Goal: Task Accomplishment & Management: Complete application form

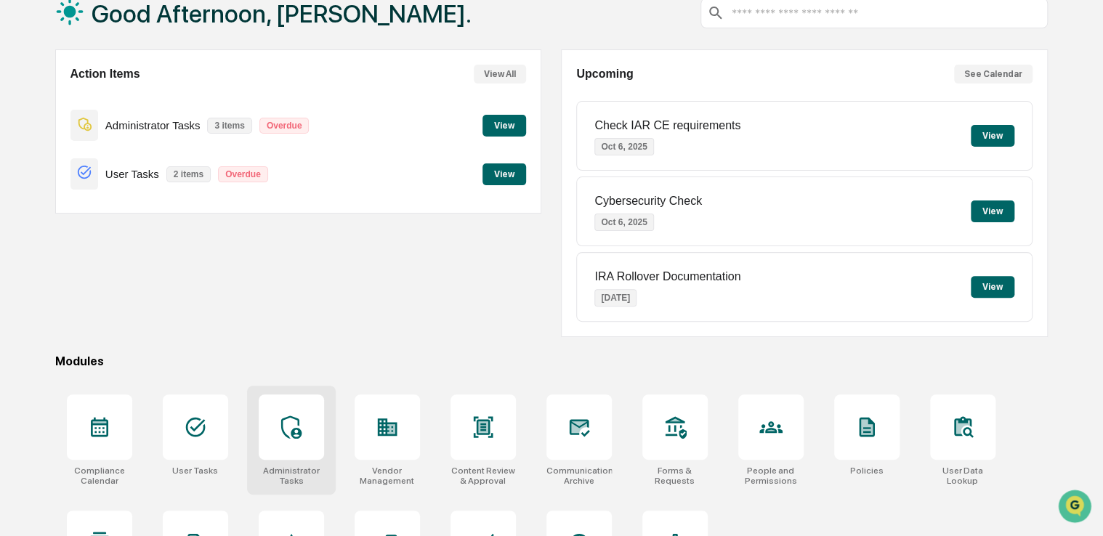
scroll to position [93, 0]
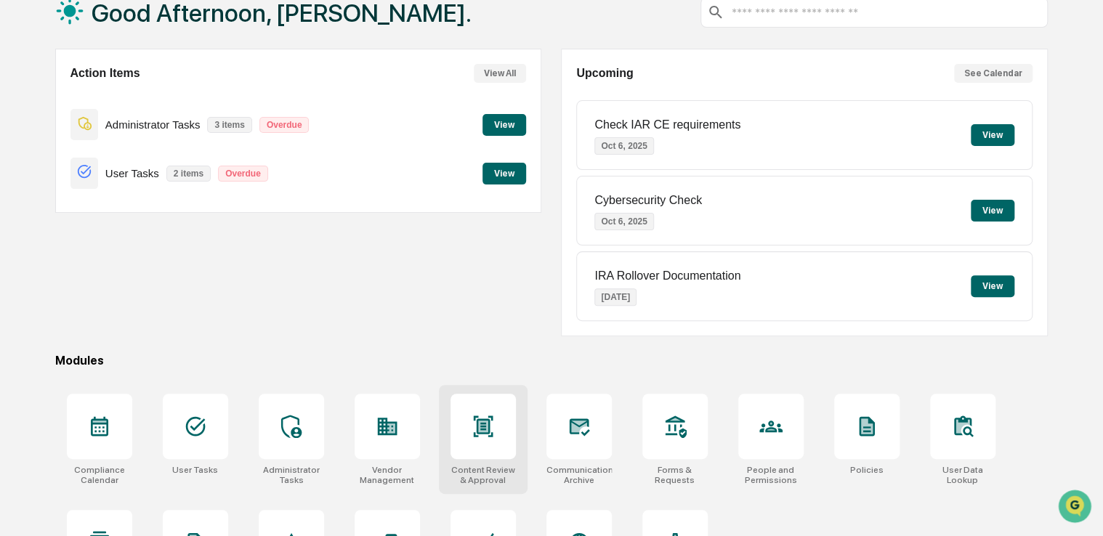
click at [483, 422] on icon at bounding box center [483, 426] width 20 height 21
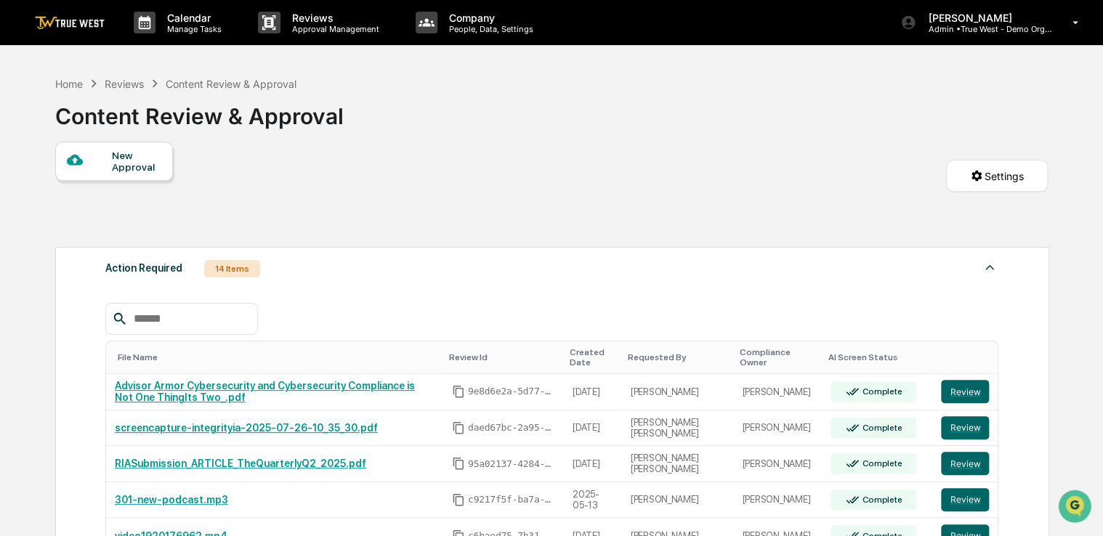
click at [134, 166] on div "New Approval" at bounding box center [136, 161] width 49 height 23
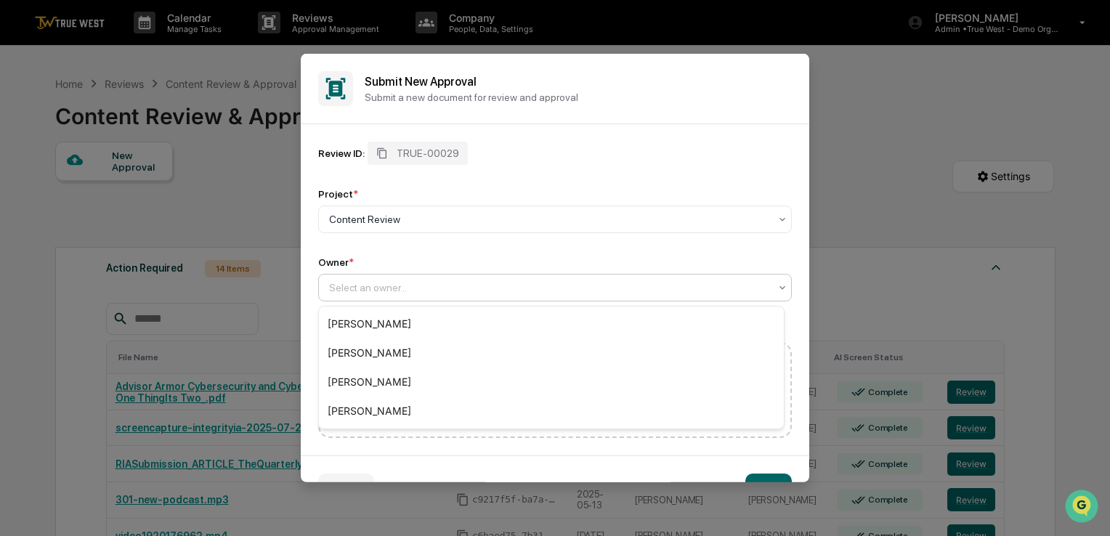
click at [452, 286] on div at bounding box center [549, 288] width 440 height 15
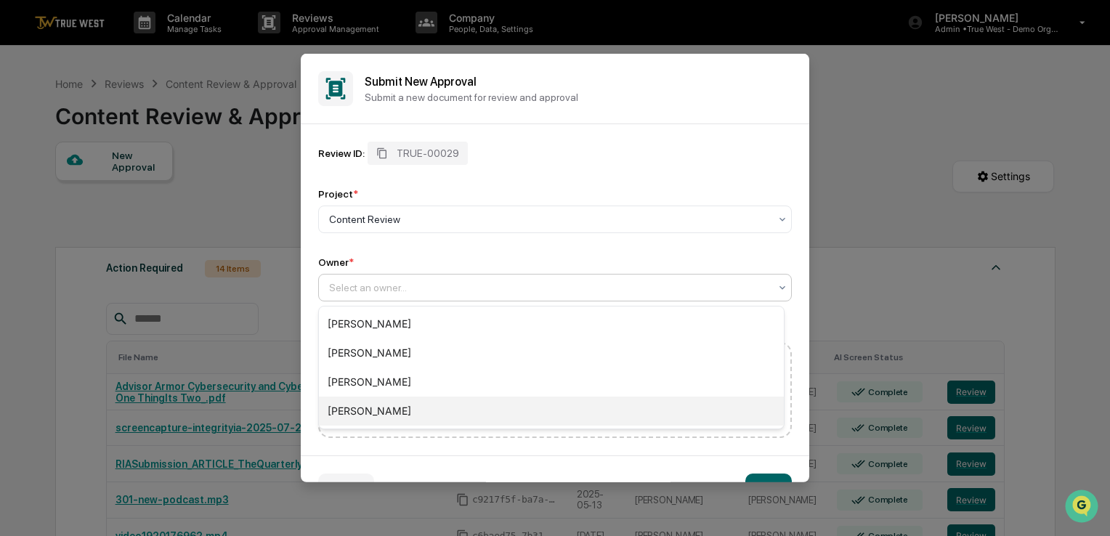
click at [411, 400] on div "[PERSON_NAME]" at bounding box center [551, 411] width 465 height 29
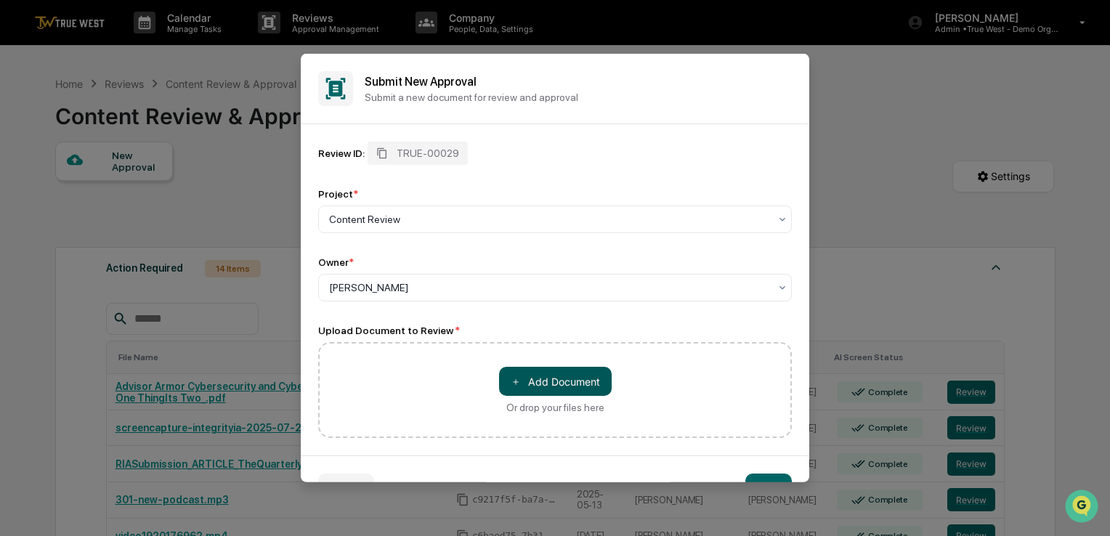
click at [515, 383] on span "＋" at bounding box center [516, 381] width 10 height 14
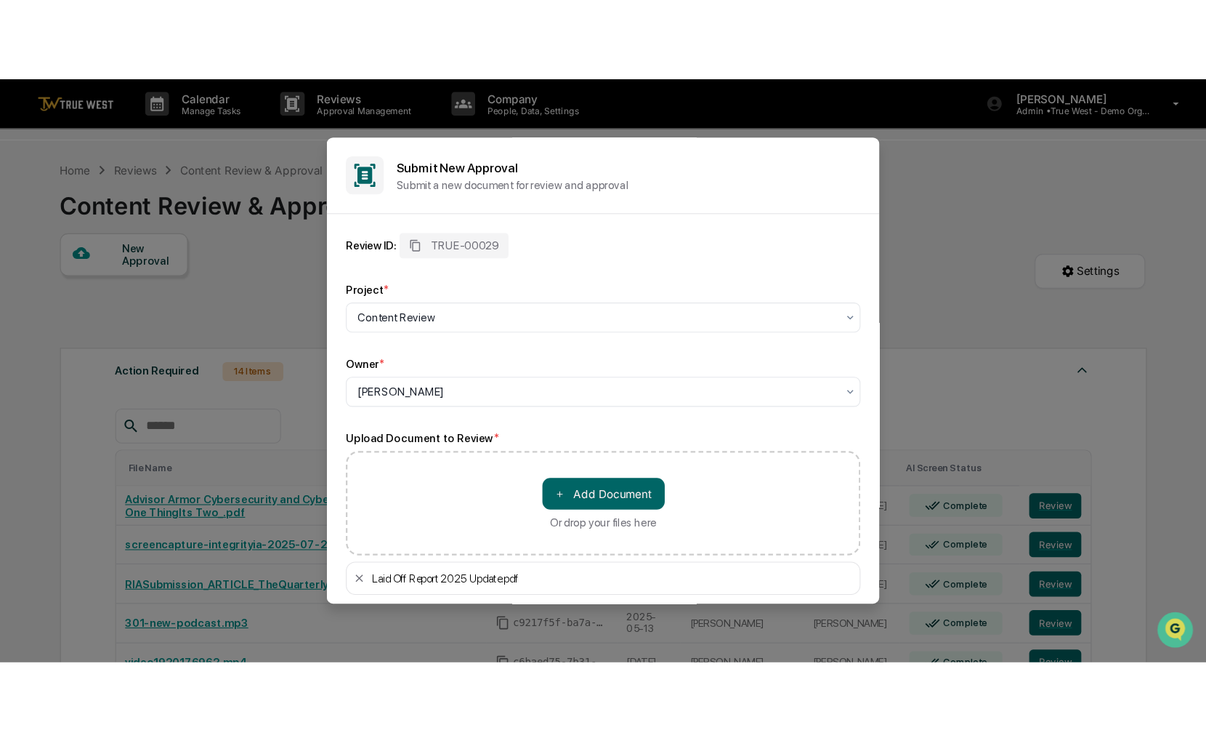
scroll to position [76, 0]
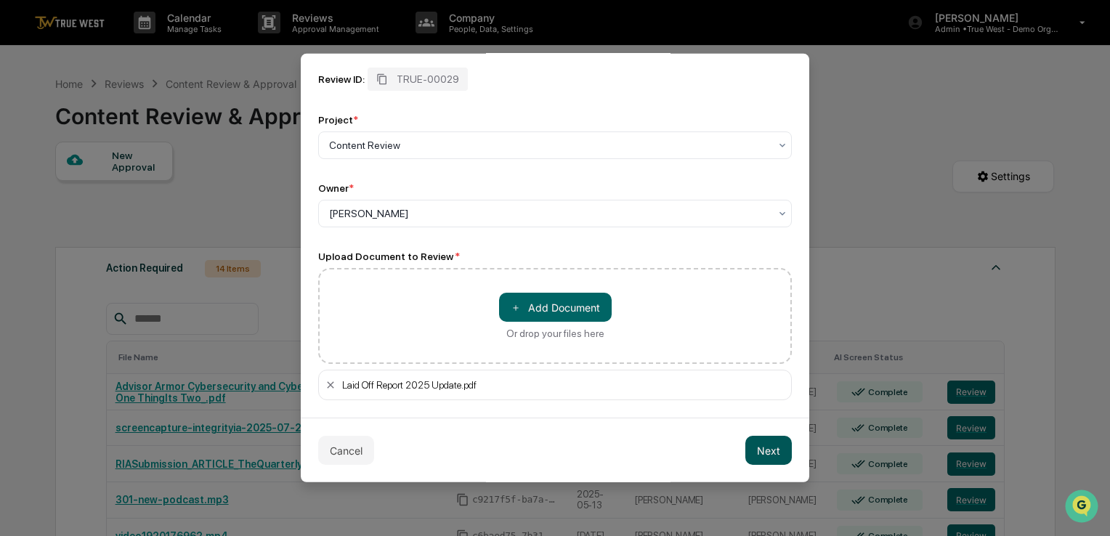
click at [746, 450] on button "Next" at bounding box center [769, 450] width 47 height 29
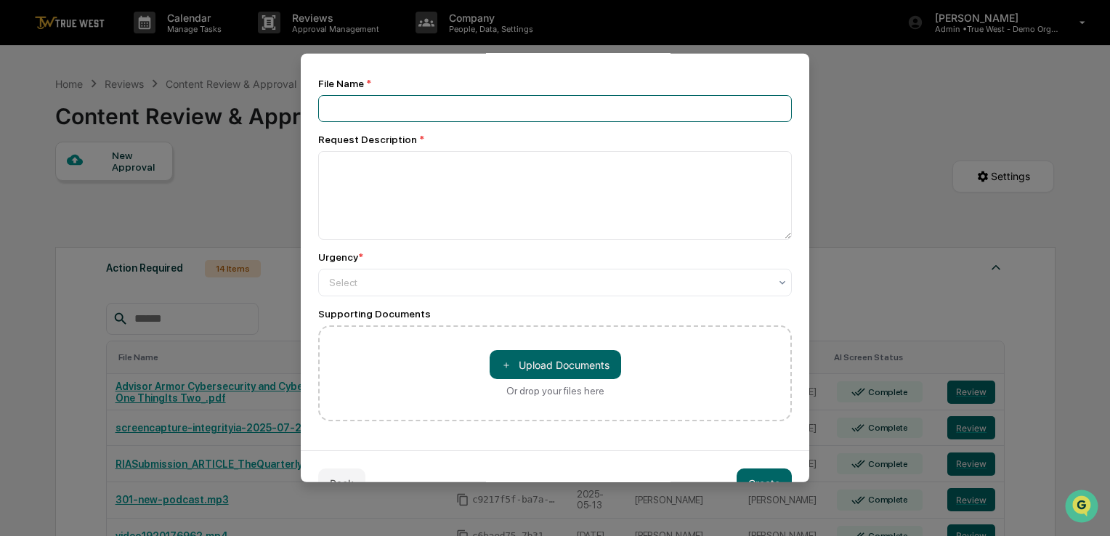
click at [576, 114] on input at bounding box center [555, 108] width 474 height 27
type input "***"
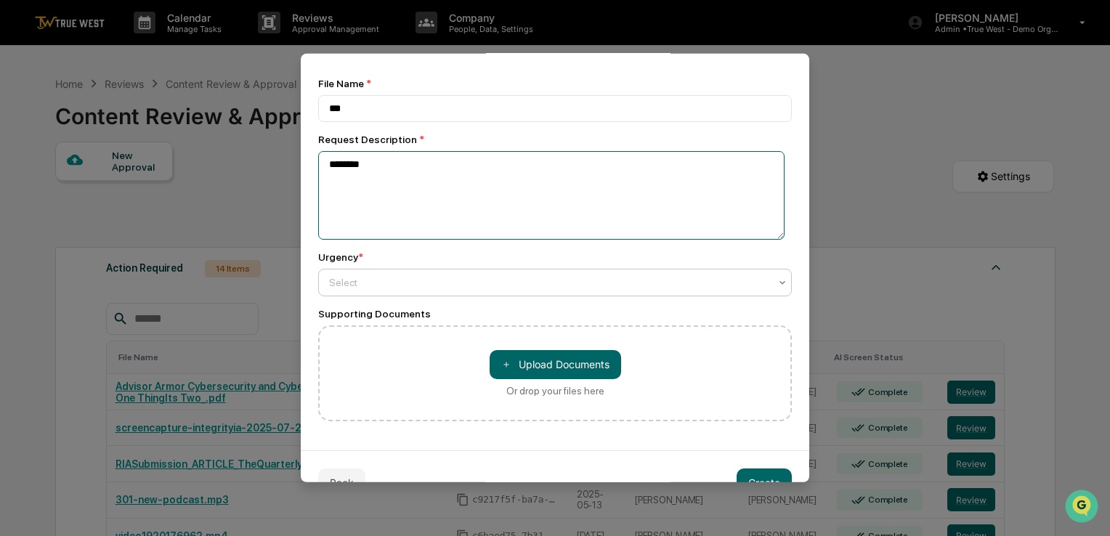
type textarea "********"
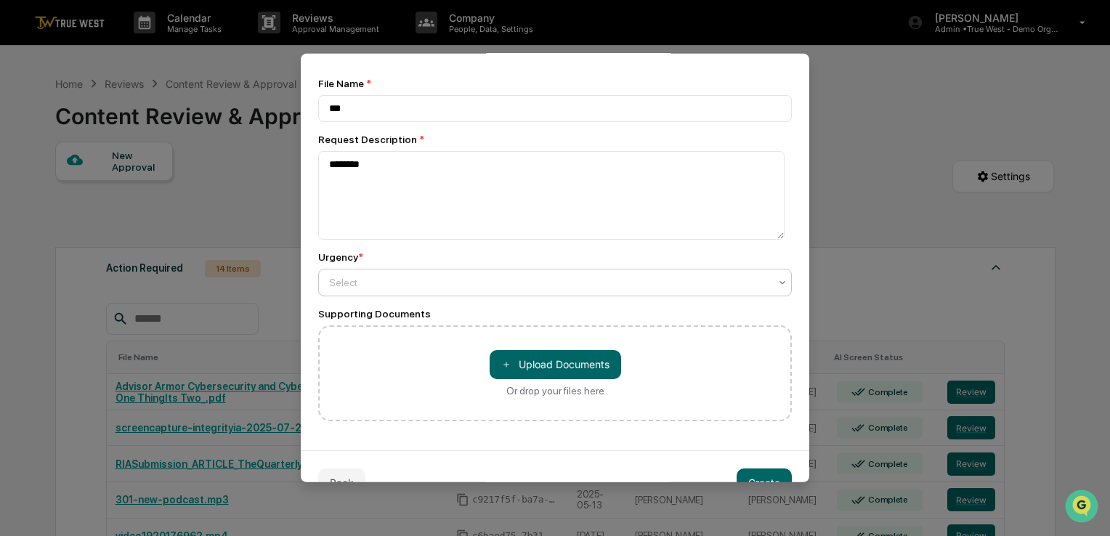
click at [477, 280] on div at bounding box center [549, 282] width 440 height 15
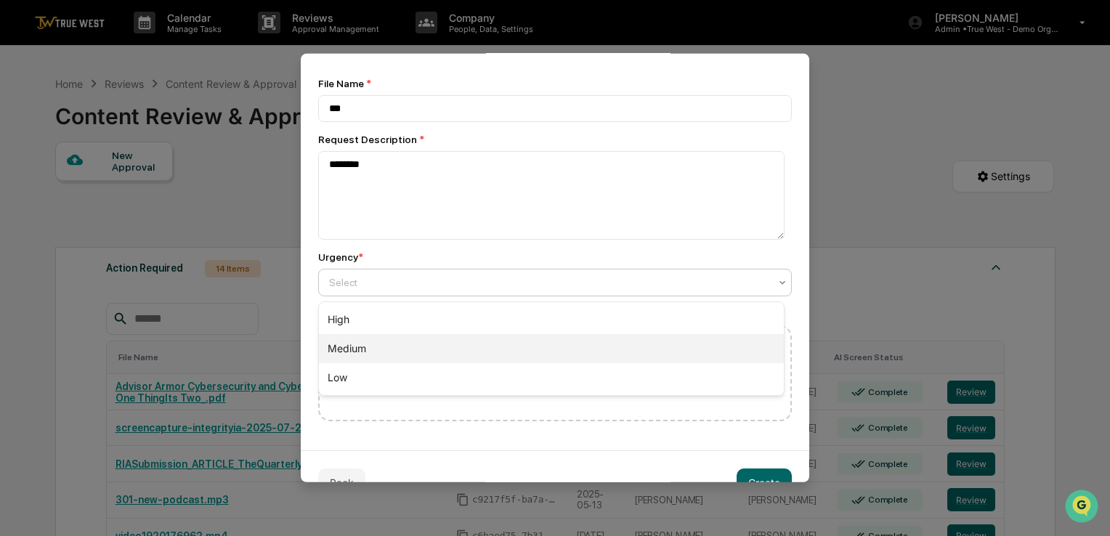
click at [481, 350] on div "Medium" at bounding box center [551, 348] width 465 height 29
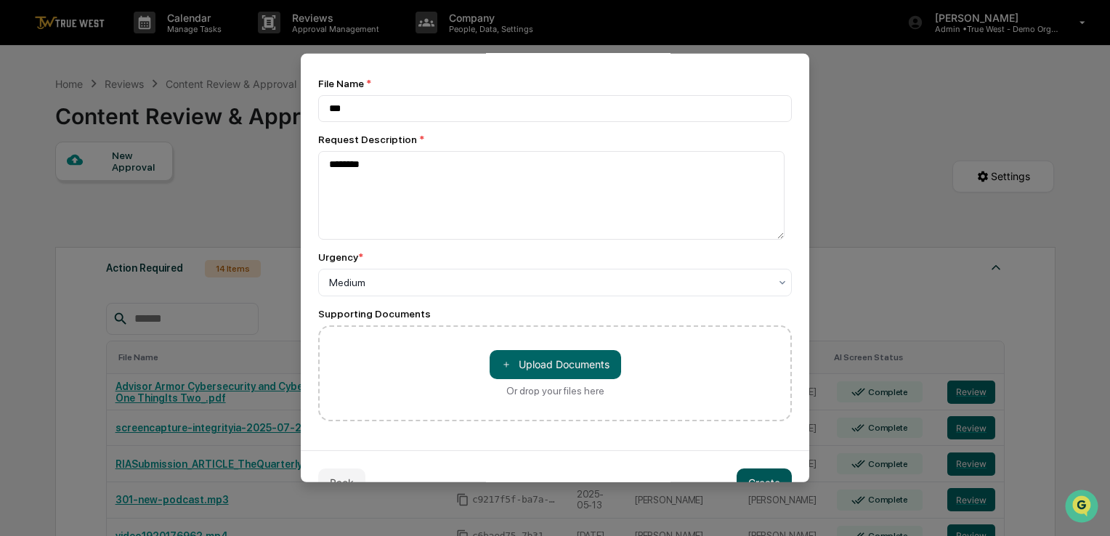
click at [761, 475] on button "Create" at bounding box center [764, 482] width 55 height 29
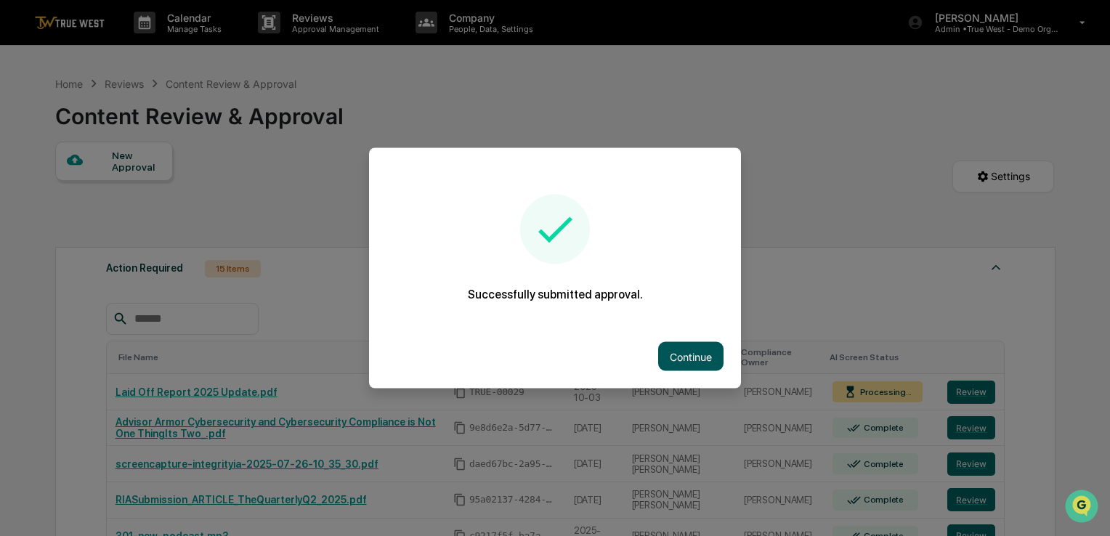
click at [675, 347] on button "Continue" at bounding box center [690, 356] width 65 height 29
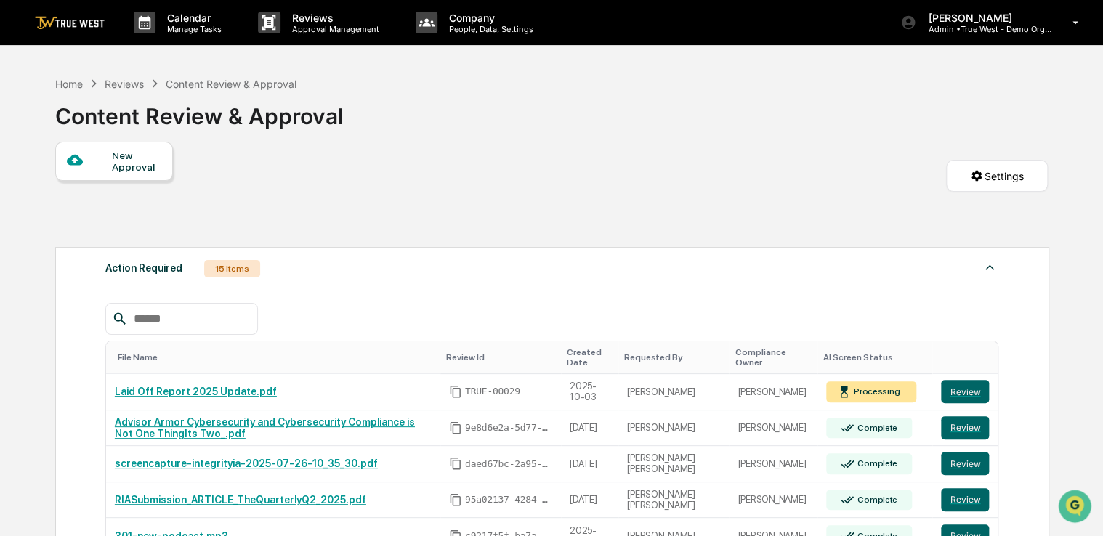
click at [686, 190] on div "New Approval Settings" at bounding box center [551, 191] width 993 height 98
drag, startPoint x: 686, startPoint y: 190, endPoint x: 614, endPoint y: 197, distance: 72.2
click at [614, 197] on div "New Approval Settings" at bounding box center [551, 191] width 993 height 98
click at [642, 167] on div "New Approval Settings" at bounding box center [551, 191] width 993 height 98
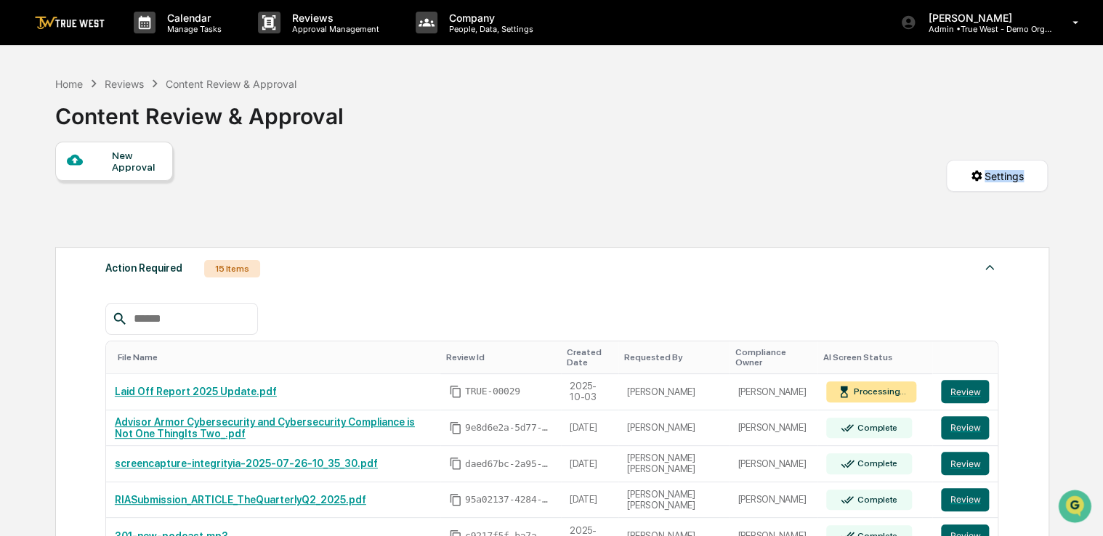
click at [642, 167] on div "New Approval Settings" at bounding box center [551, 191] width 993 height 98
drag, startPoint x: 642, startPoint y: 167, endPoint x: 569, endPoint y: 148, distance: 76.0
click at [569, 148] on div "New Approval Settings" at bounding box center [551, 191] width 993 height 98
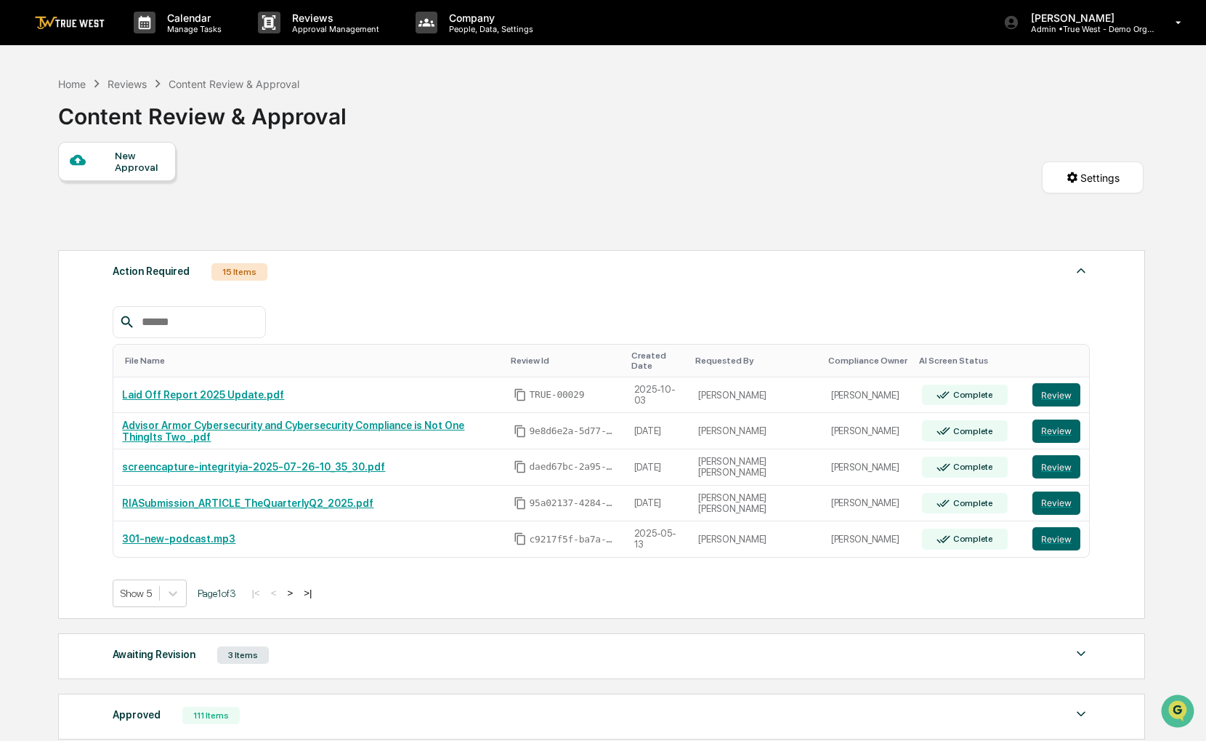
drag, startPoint x: 451, startPoint y: 230, endPoint x: 413, endPoint y: 210, distance: 42.6
click at [413, 210] on div "New Approval Settings" at bounding box center [601, 192] width 1086 height 101
click at [80, 78] on div "Home" at bounding box center [72, 84] width 28 height 12
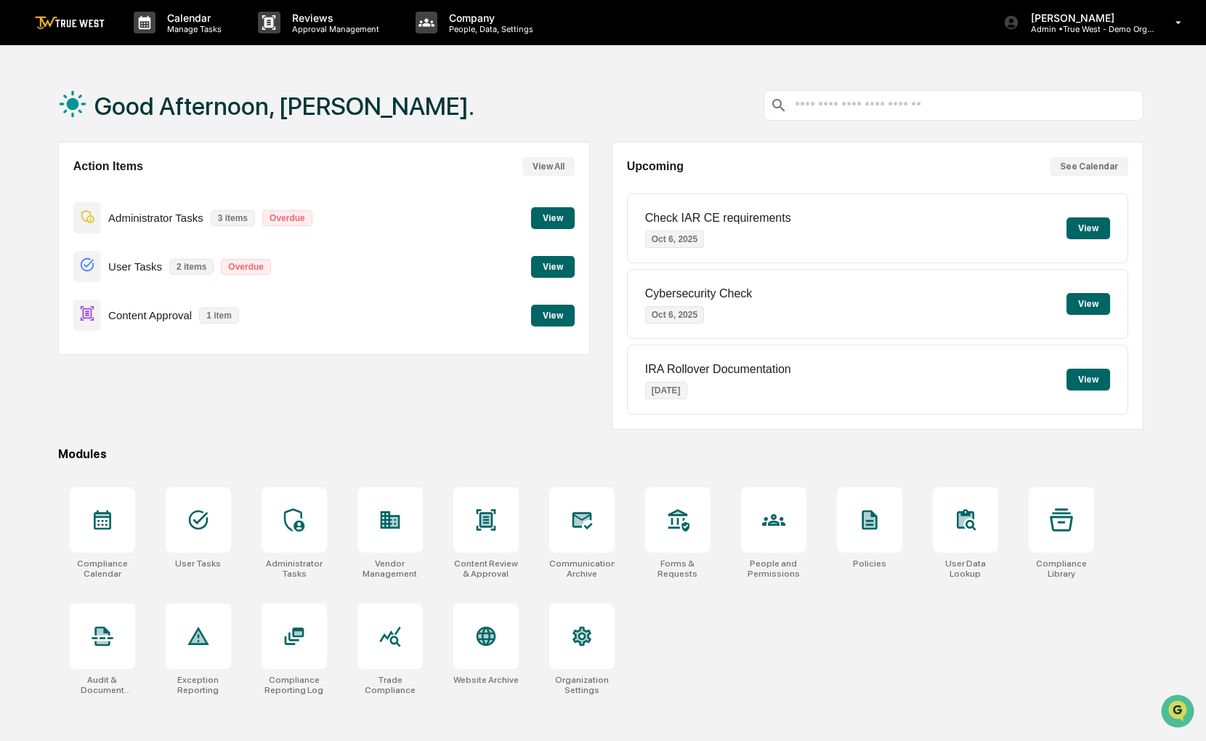
click at [582, 313] on div "Action Items View All Administrator Tasks 3 items Overdue View User Tasks 2 ite…" at bounding box center [324, 248] width 532 height 213
click at [566, 313] on button "View" at bounding box center [553, 315] width 44 height 22
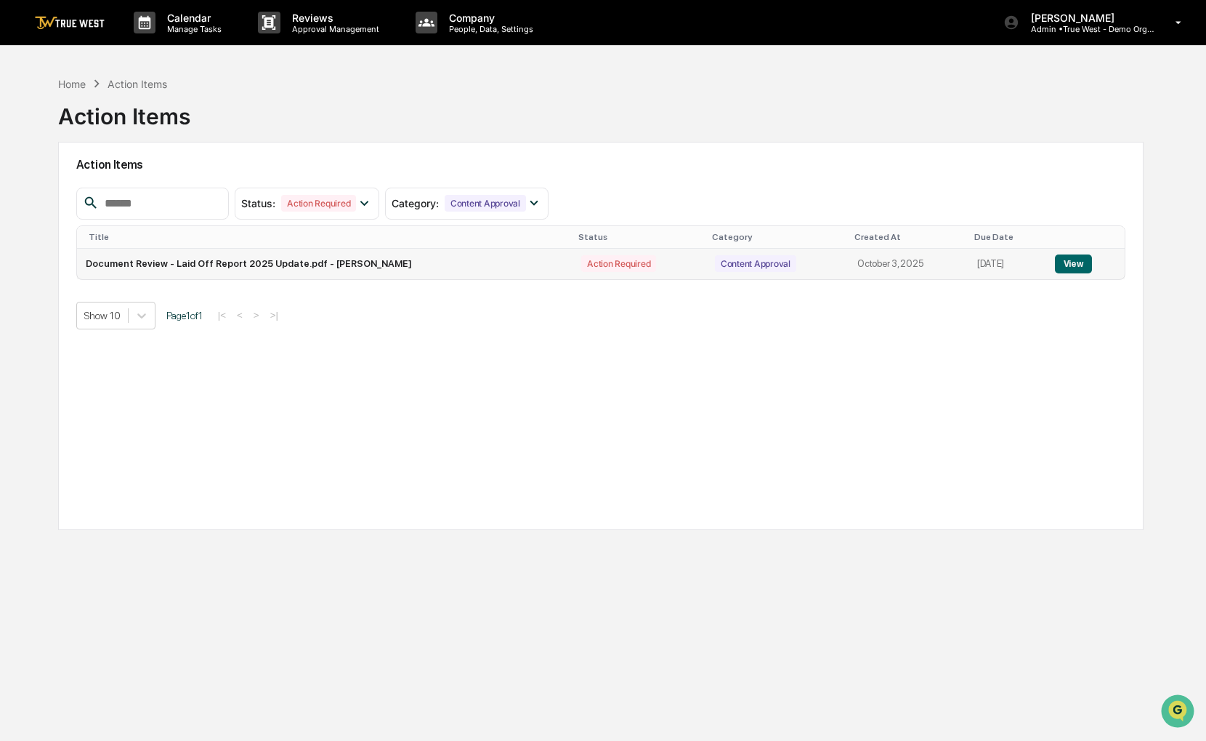
click at [1078, 264] on button "View" at bounding box center [1073, 263] width 37 height 19
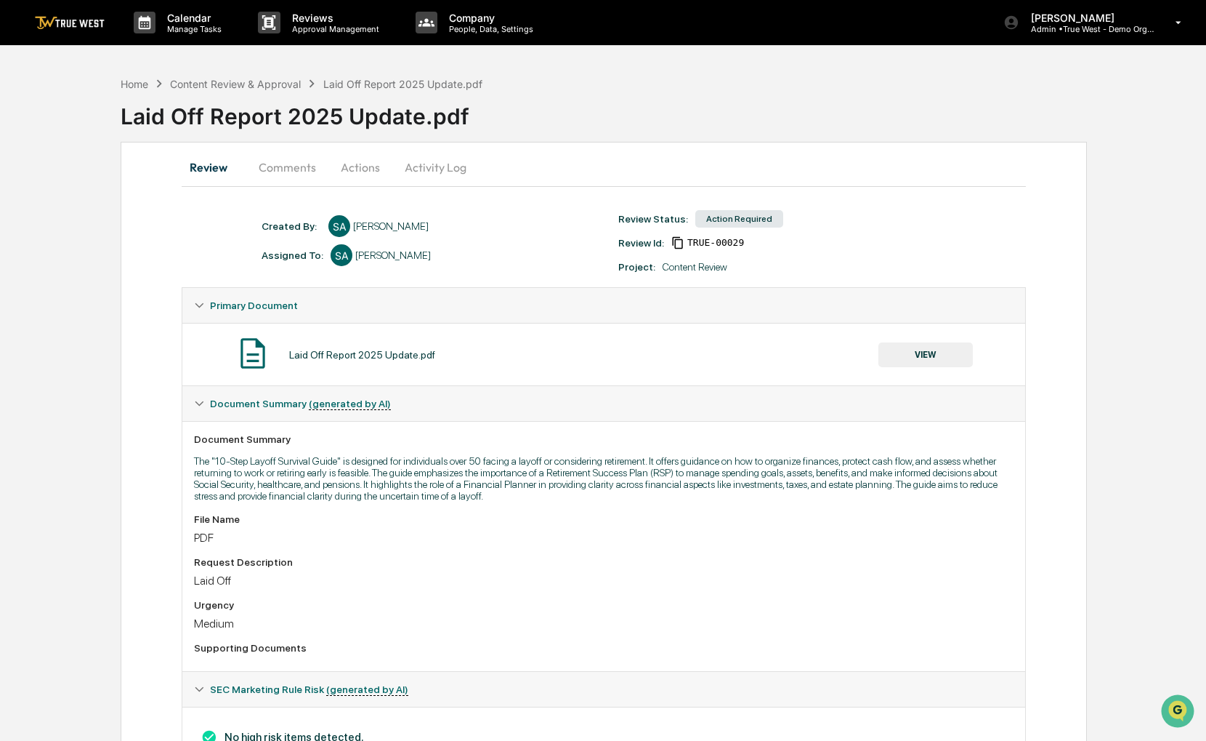
scroll to position [70, 0]
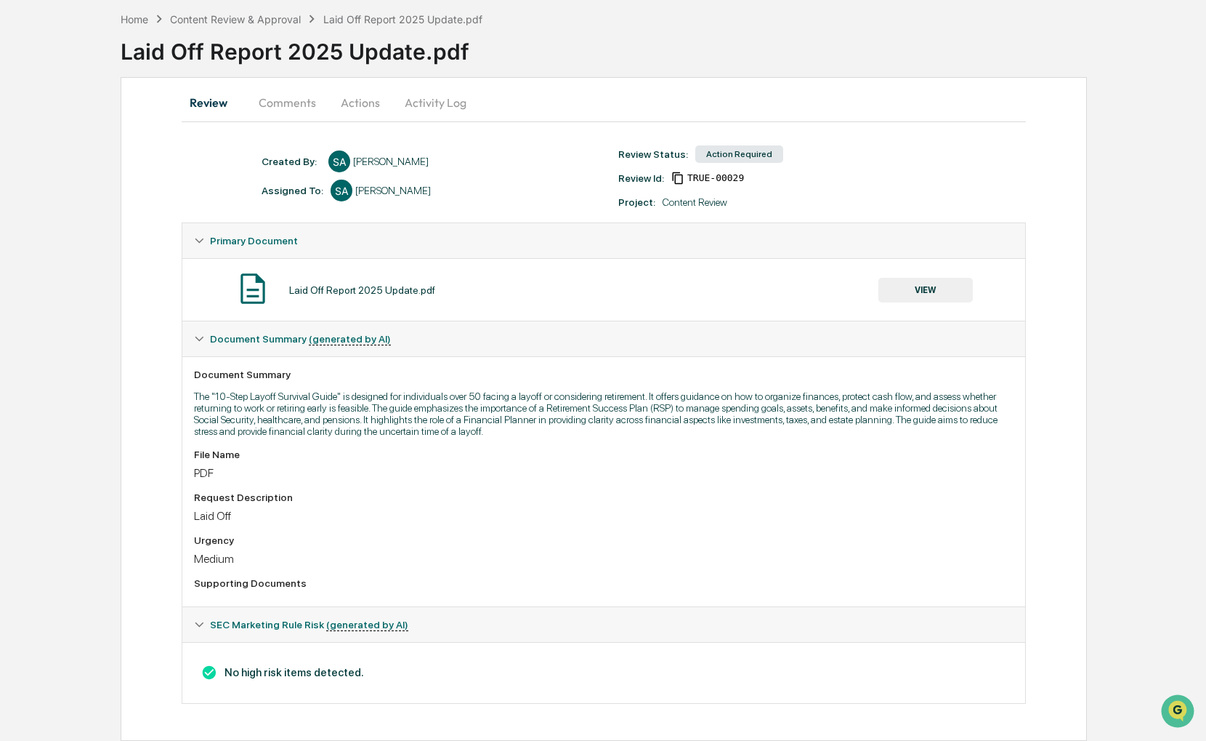
click at [913, 280] on button "VIEW" at bounding box center [926, 290] width 94 height 25
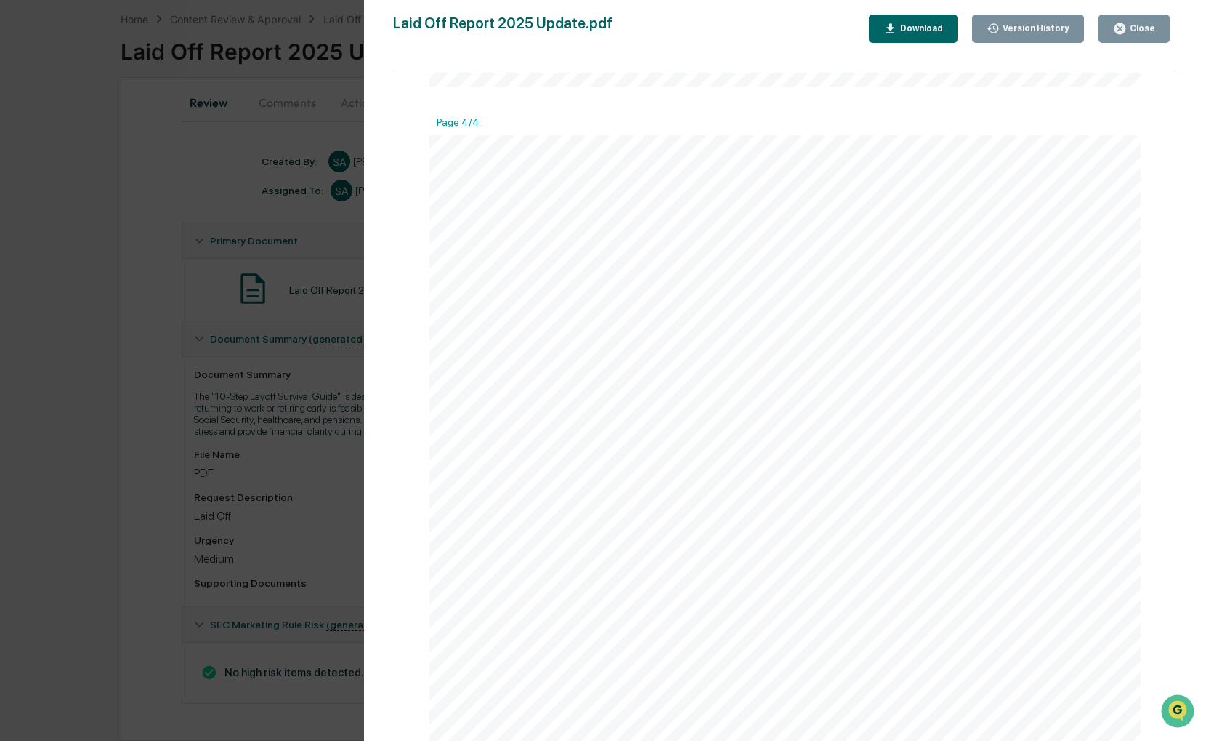
scroll to position [2756, 0]
click at [1102, 26] on button "Close" at bounding box center [1134, 29] width 71 height 28
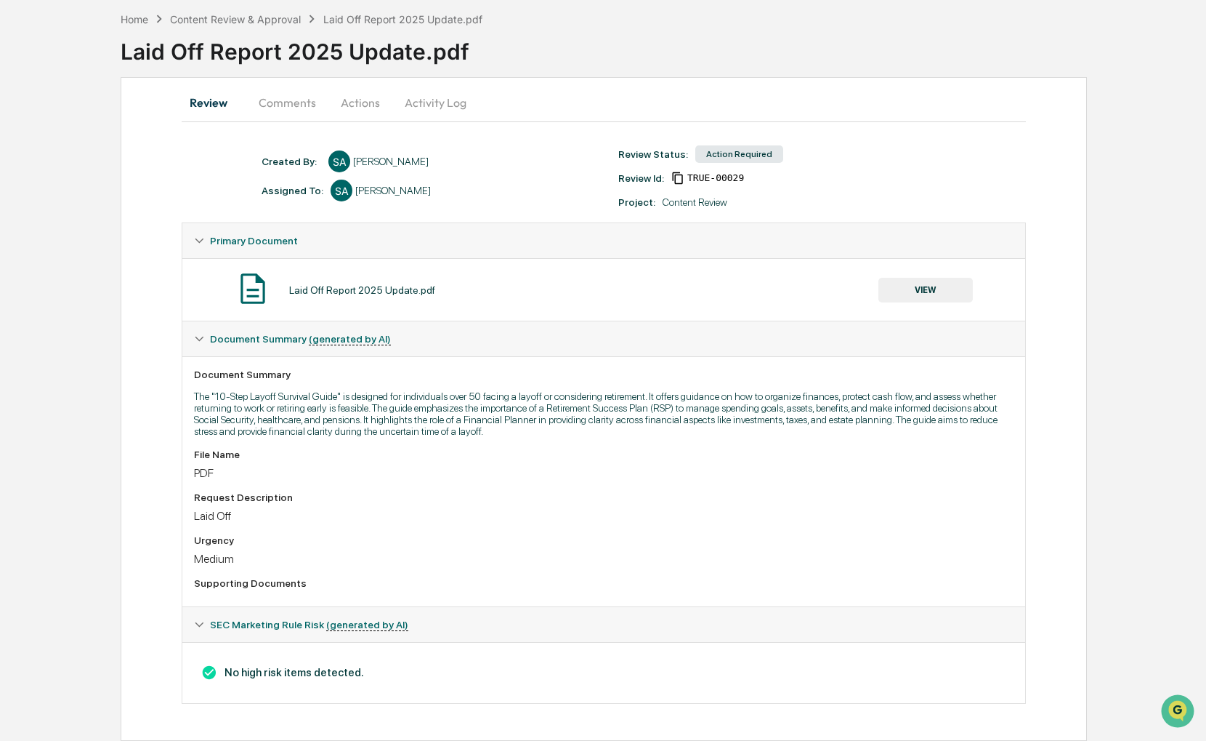
click at [372, 94] on button "Actions" at bounding box center [360, 102] width 65 height 35
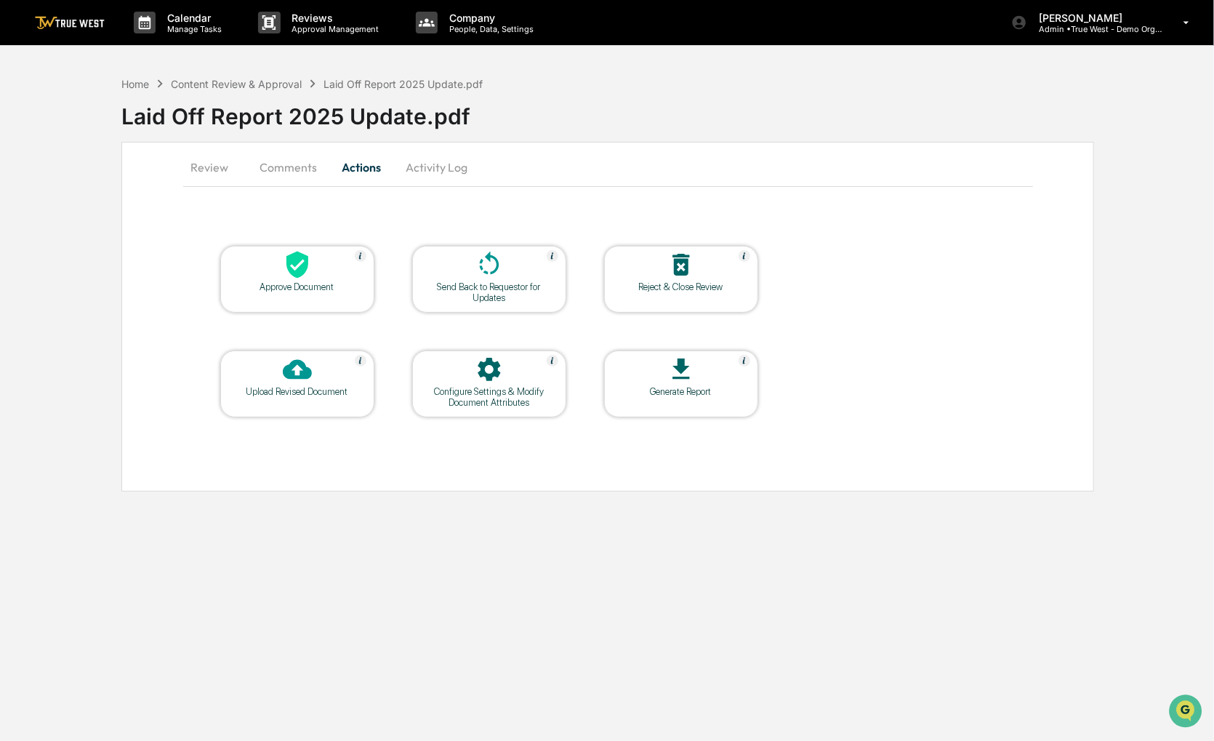
click at [321, 246] on td "Approve Document" at bounding box center [297, 279] width 156 height 68
click at [318, 263] on div at bounding box center [297, 265] width 145 height 31
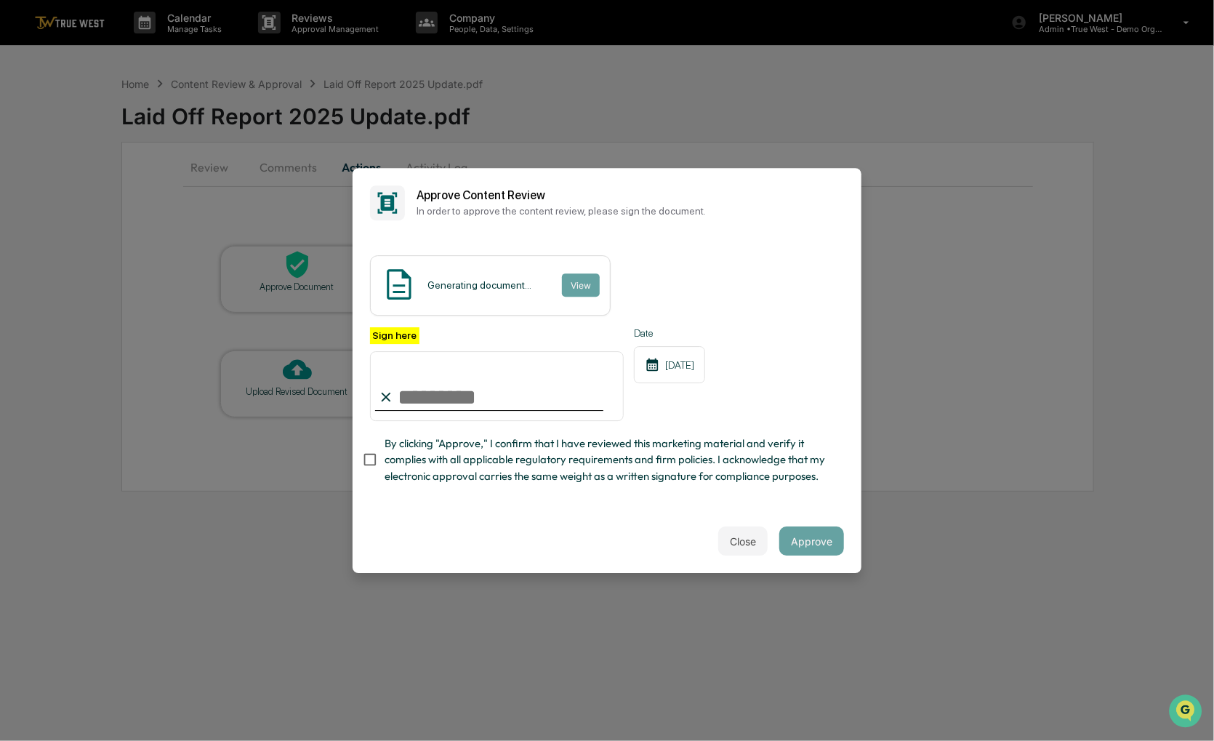
click at [424, 456] on span "By clicking "Approve," I confirm that I have reviewed this marketing material a…" at bounding box center [608, 459] width 448 height 49
click at [436, 392] on input "Sign here" at bounding box center [497, 386] width 254 height 70
type input "**********"
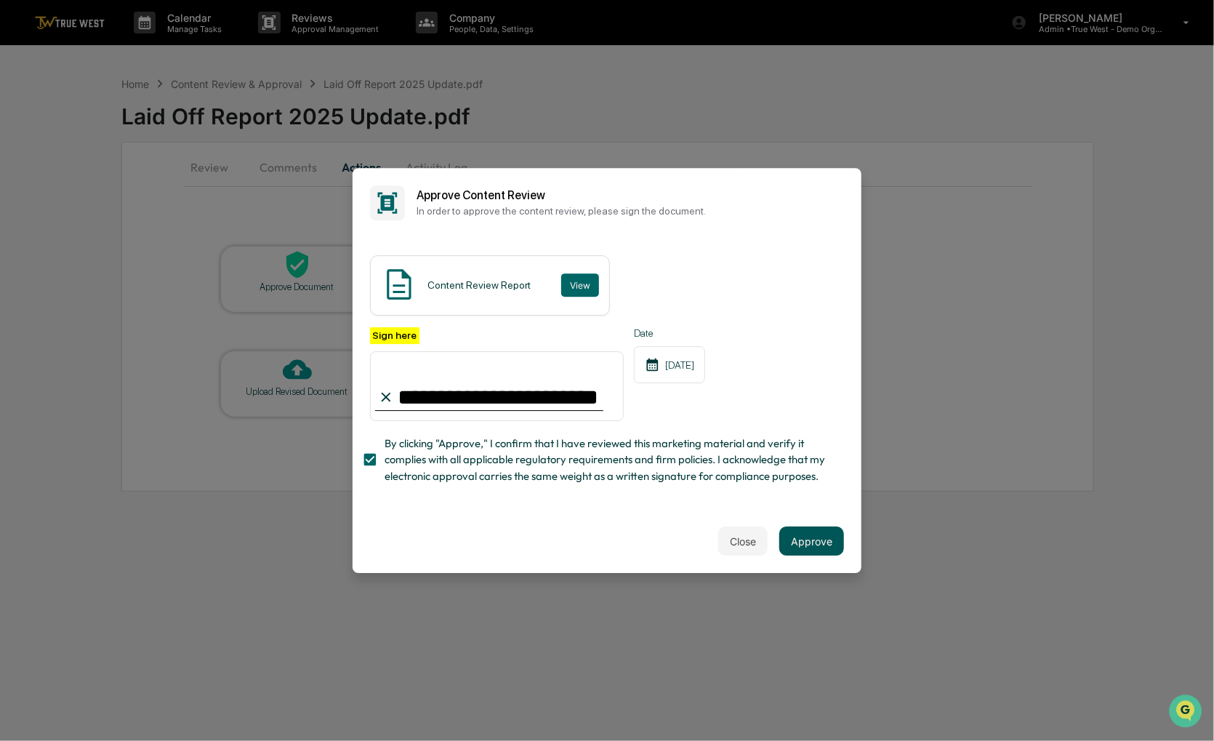
click at [826, 536] on button "Approve" at bounding box center [811, 540] width 65 height 29
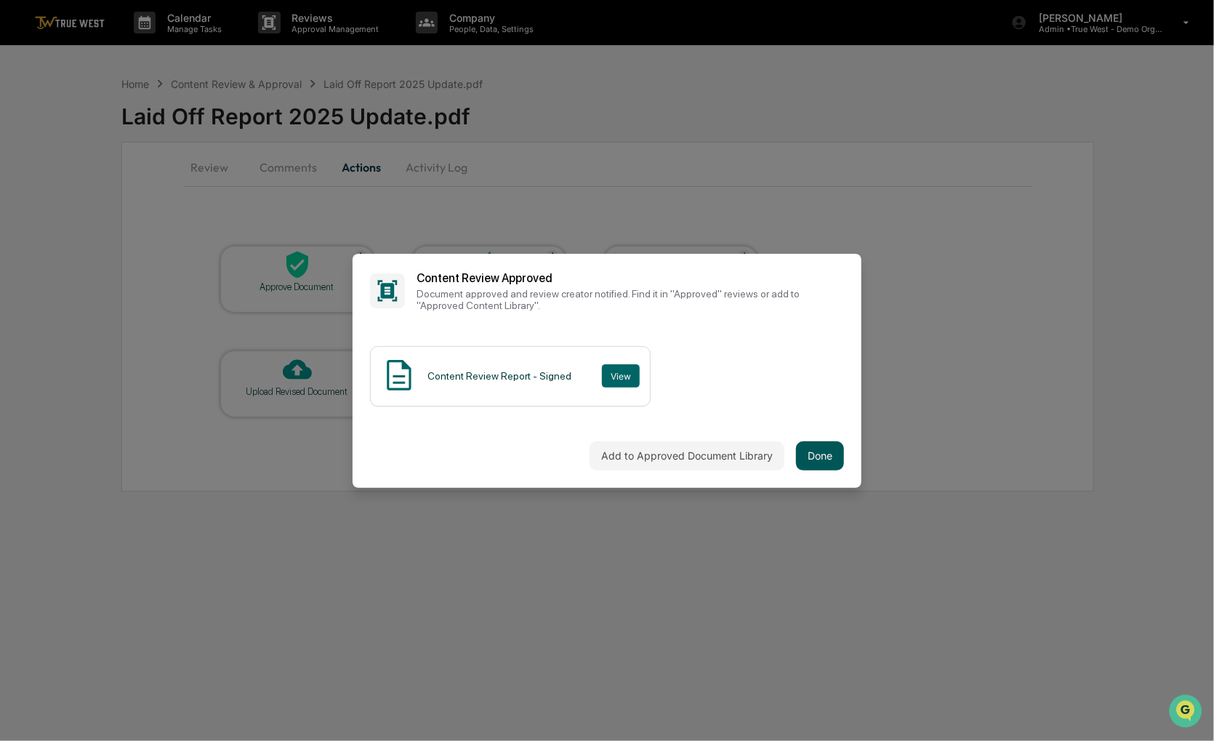
click at [816, 459] on button "Done" at bounding box center [820, 455] width 48 height 29
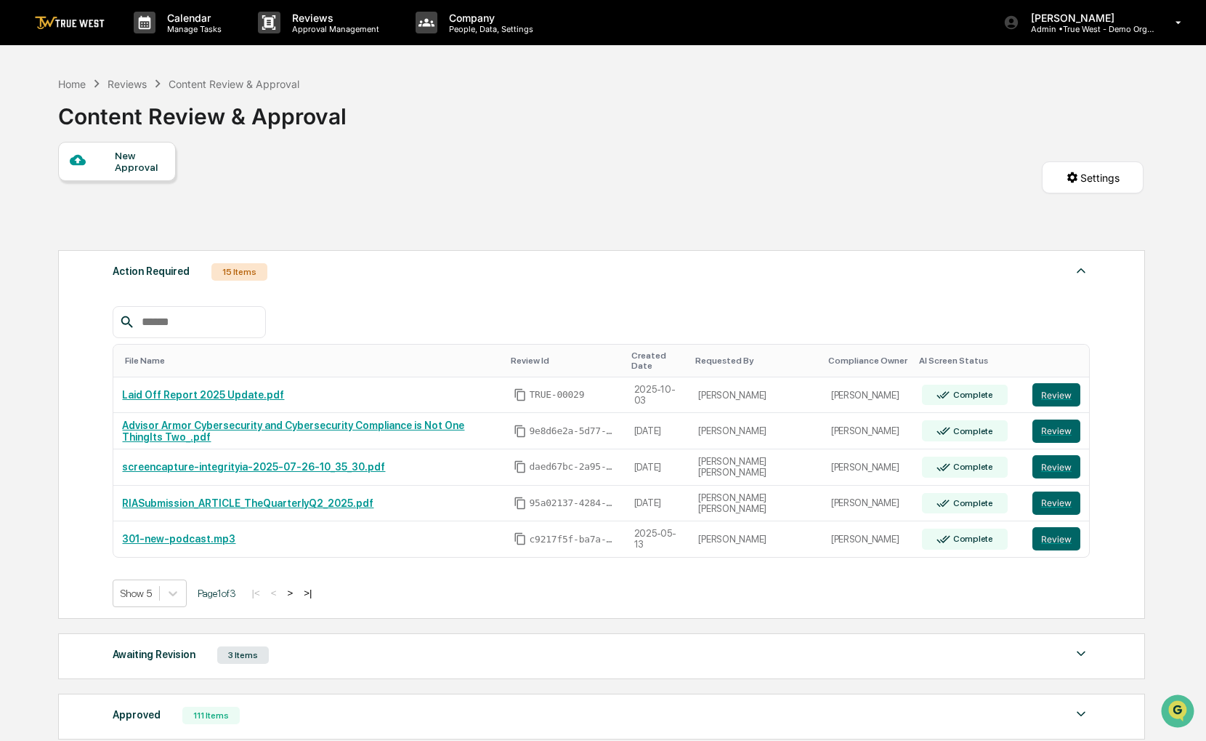
click at [73, 89] on div "Home Reviews Content Review & Approval" at bounding box center [179, 84] width 242 height 16
click at [70, 86] on div "Home" at bounding box center [72, 84] width 28 height 12
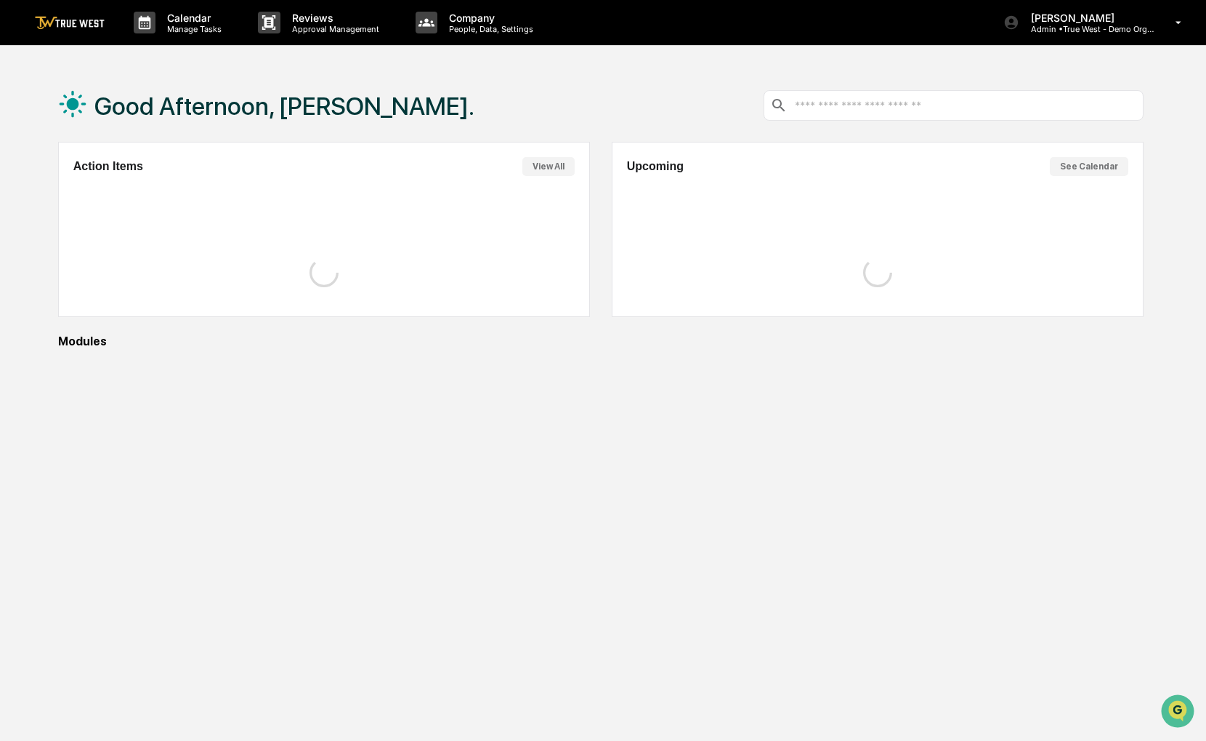
drag, startPoint x: 539, startPoint y: 86, endPoint x: 530, endPoint y: 86, distance: 9.4
click at [530, 86] on div "Good Afternoon, [PERSON_NAME]." at bounding box center [601, 105] width 1086 height 73
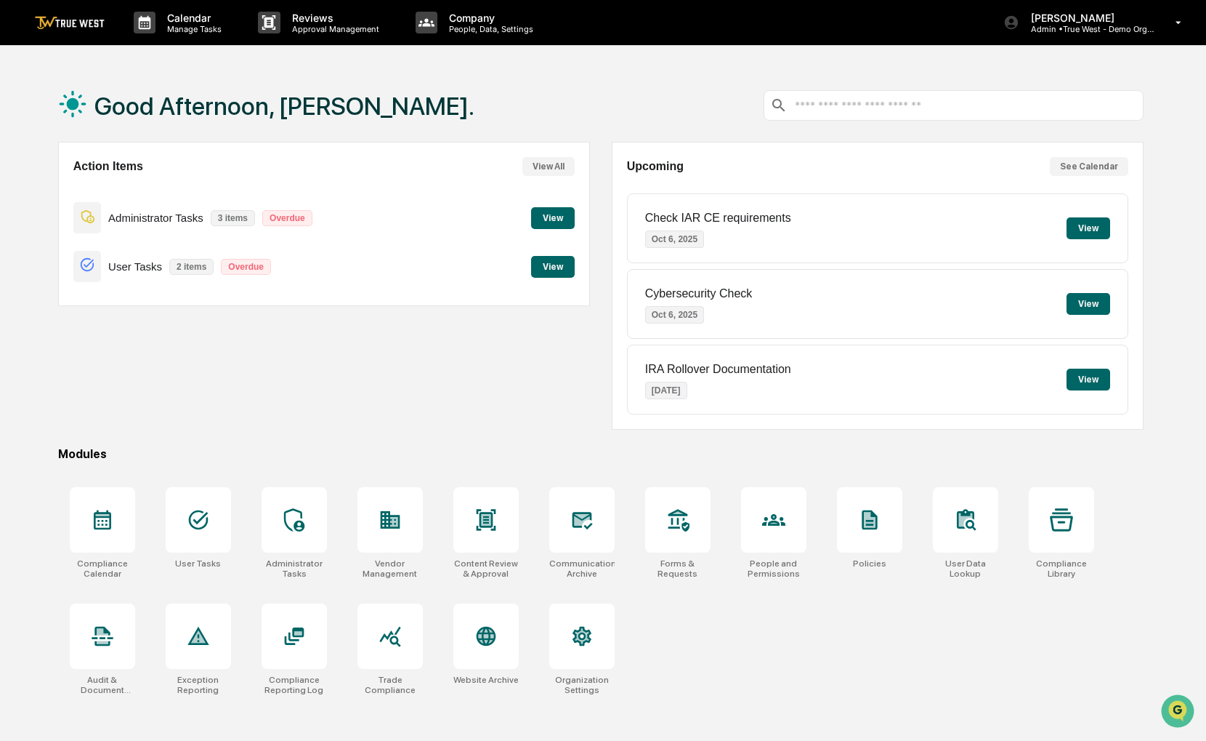
scroll to position [69, 0]
